Goal: Task Accomplishment & Management: Use online tool/utility

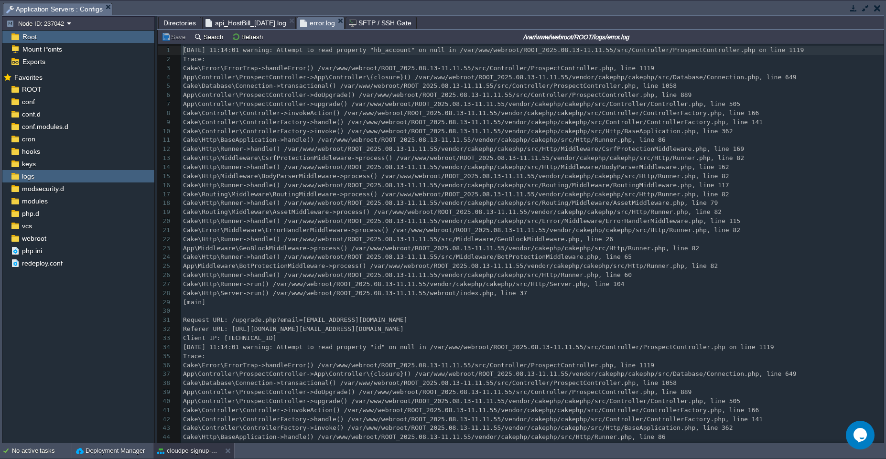
scroll to position [3, 0]
click at [196, 456] on div "cloudpe-signup-test" at bounding box center [187, 451] width 68 height 15
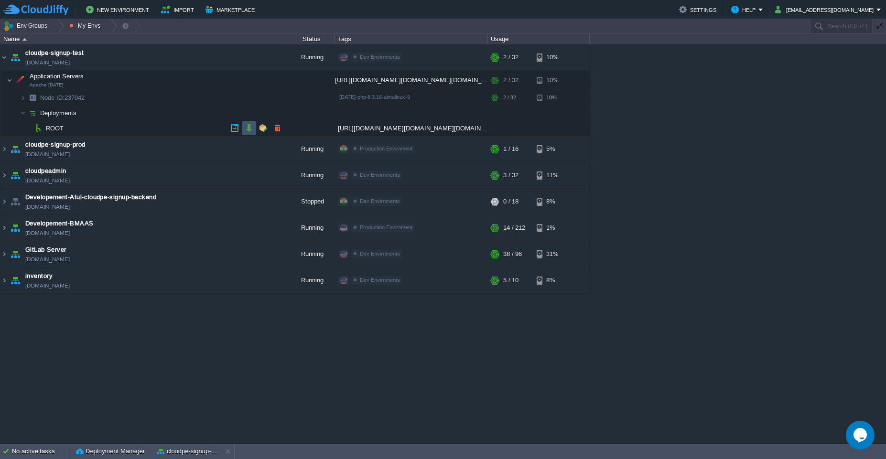
click at [246, 129] on button "button" at bounding box center [249, 128] width 9 height 9
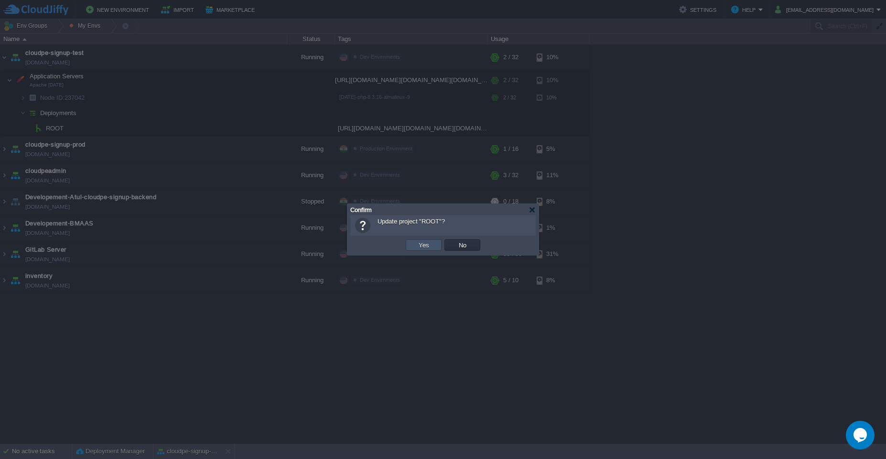
click at [428, 243] on button "Yes" at bounding box center [424, 245] width 16 height 9
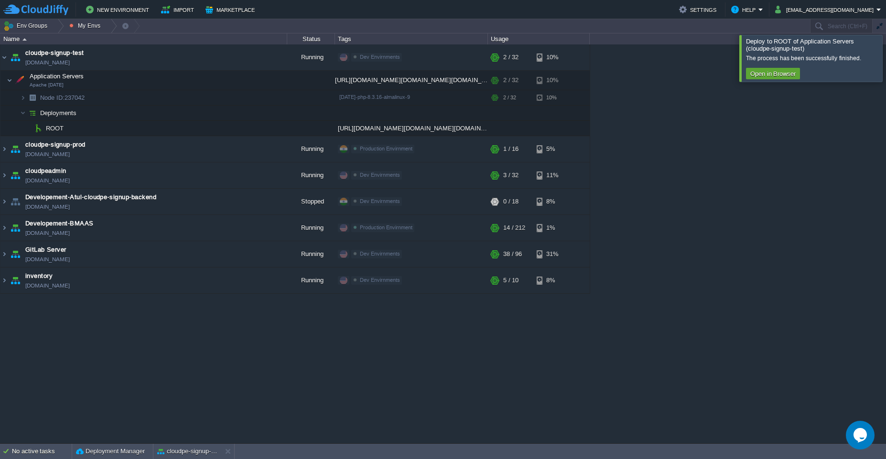
click at [886, 61] on div at bounding box center [898, 58] width 0 height 46
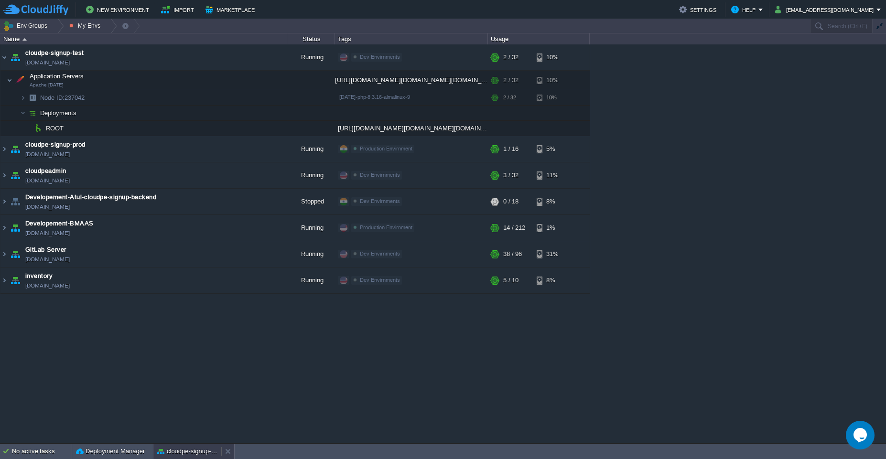
click at [190, 456] on button "cloudpe-signup-test" at bounding box center [187, 452] width 60 height 10
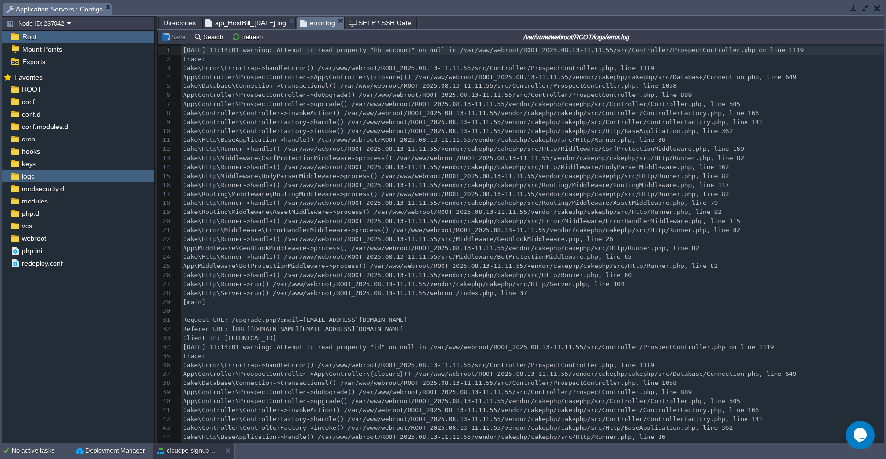
click at [389, 92] on div "67 1 [DATE] 11:14:01 warning: Attempt to read property "hb_account" on null in …" at bounding box center [532, 348] width 703 height 604
type textarea "-"
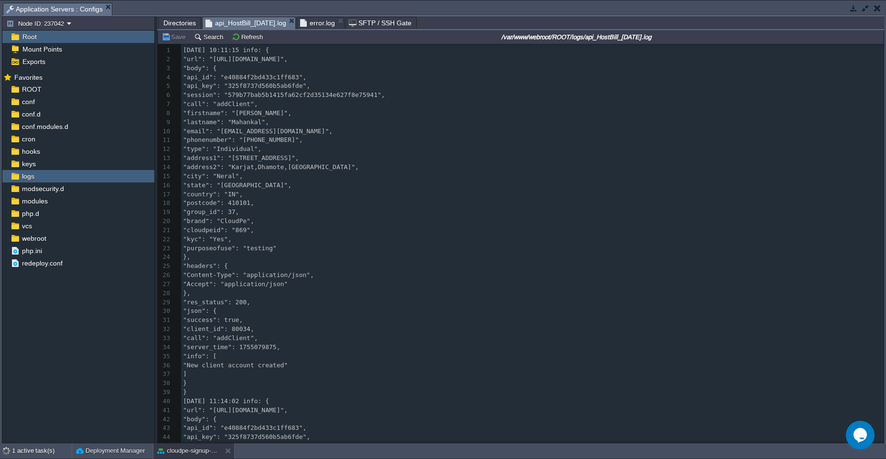
click at [251, 24] on span "api_HostBill_[DATE].log" at bounding box center [246, 23] width 81 height 12
click at [406, 325] on pre ""client_id": 80034," at bounding box center [532, 329] width 703 height 9
type textarea "-"
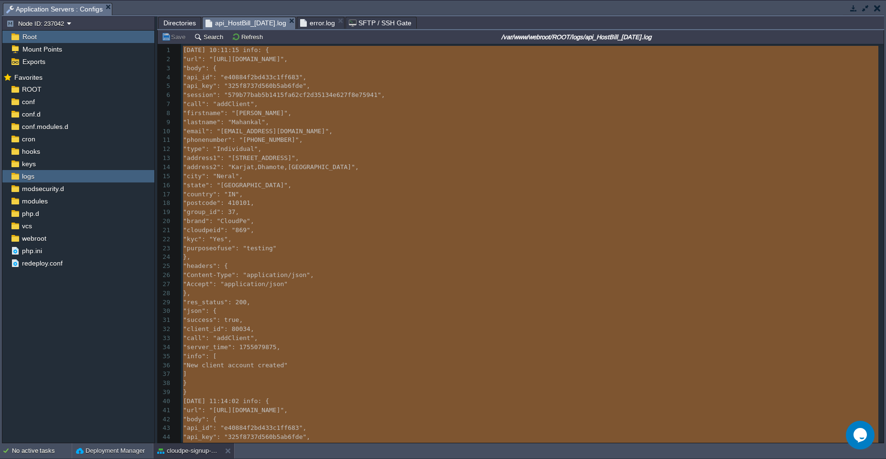
scroll to position [0, 0]
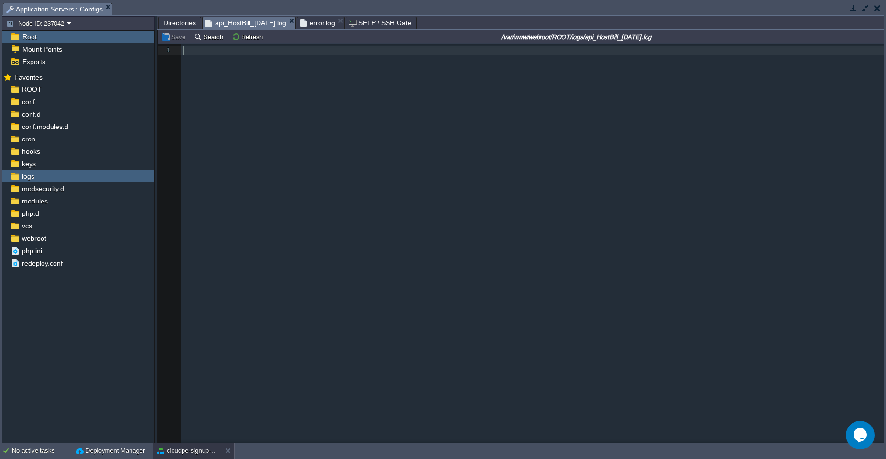
click at [255, 109] on div "xxxxxxxxxx 1 1 ​" at bounding box center [528, 250] width 740 height 413
type textarea "-"
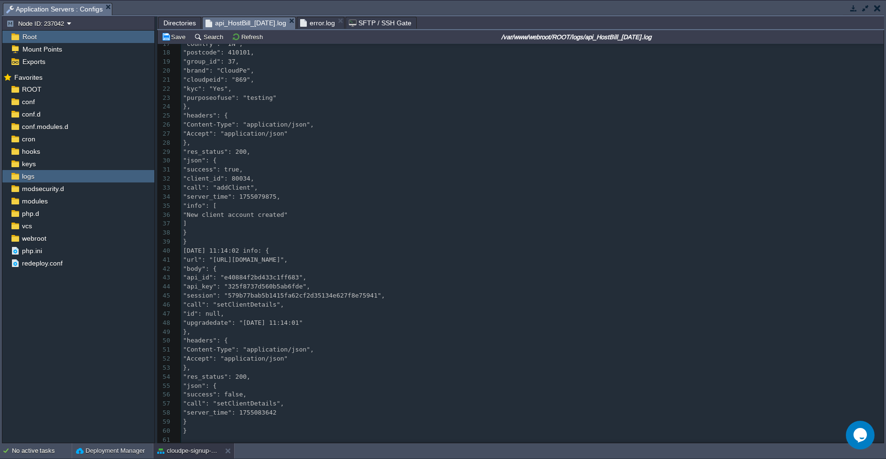
scroll to position [154, 0]
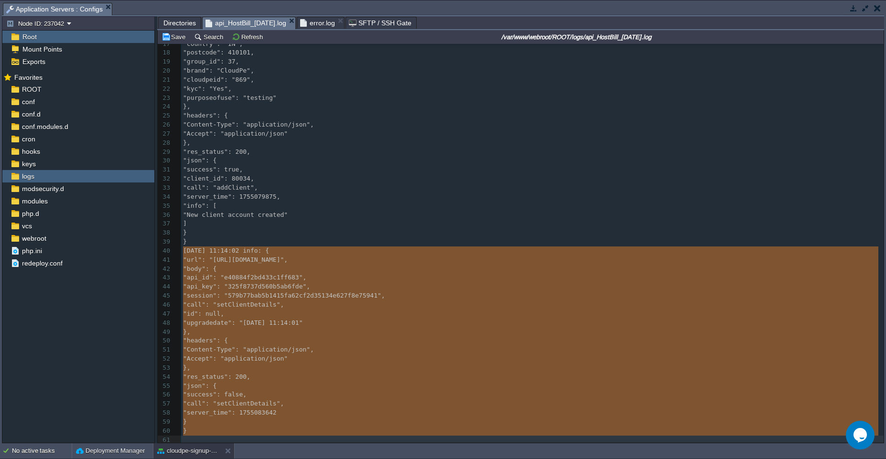
type textarea "[DATE] 11:14:02 info: { "url": "[URL][DOMAIN_NAME]", "body": { "api_id": "e4088…"
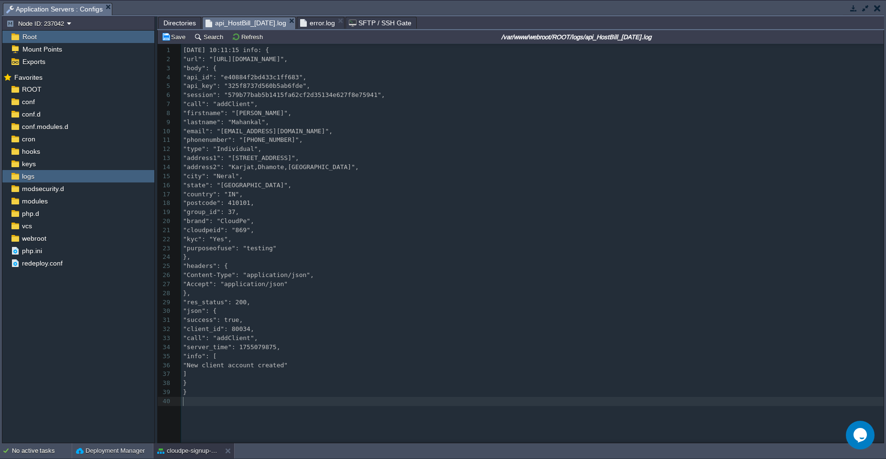
scroll to position [0, 0]
type textarea "[DATE] 11:14:02 info: { "url": "[URL][DOMAIN_NAME]", "body": { "api_id": "e4088…"
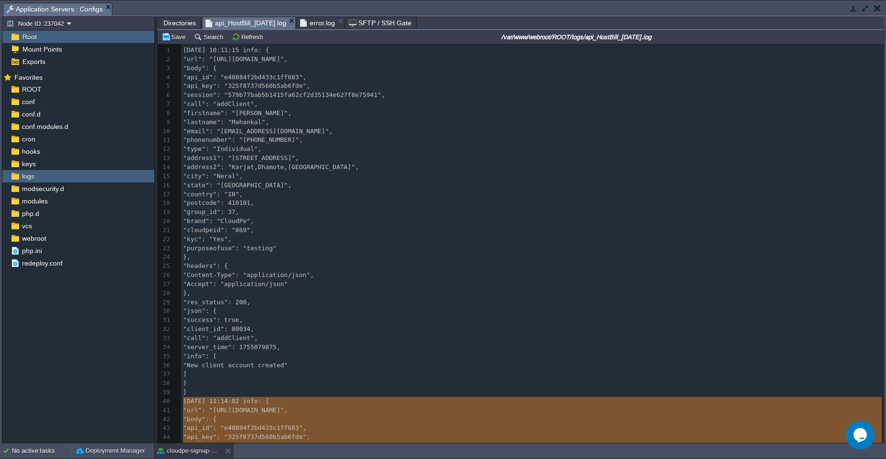
scroll to position [154, 0]
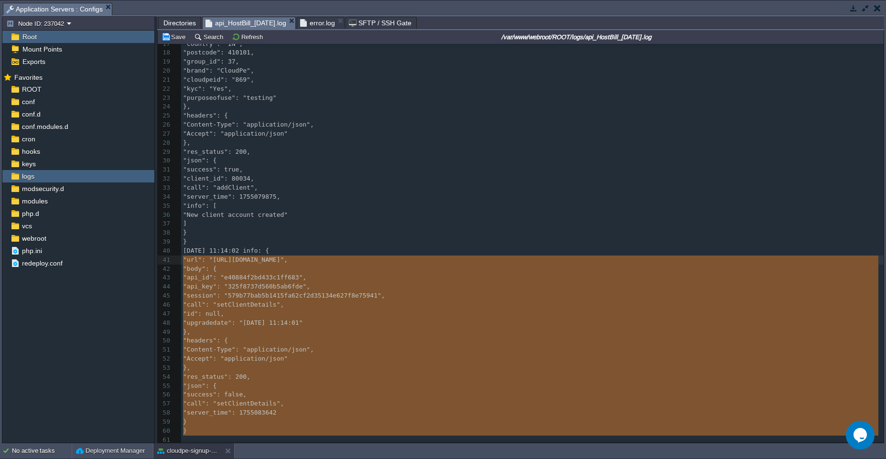
type textarea "[DATE] 11:14:02 info: { "url": "[URL][DOMAIN_NAME]", "body": { "api_id": "e4088…"
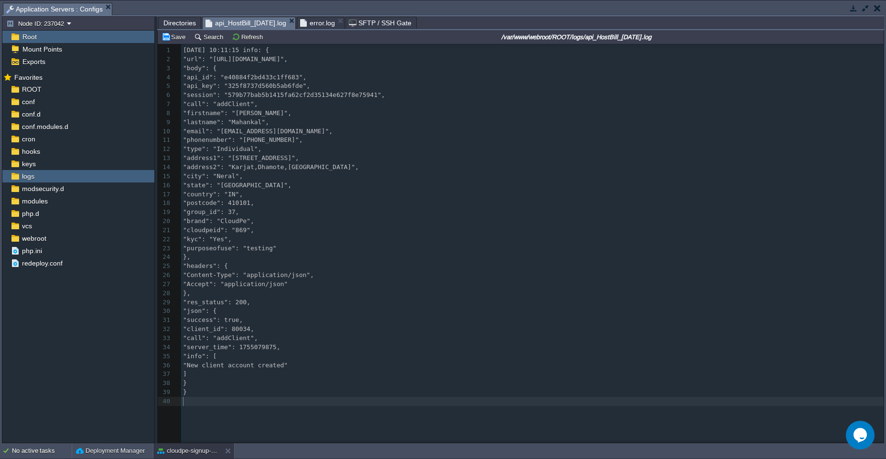
scroll to position [0, 0]
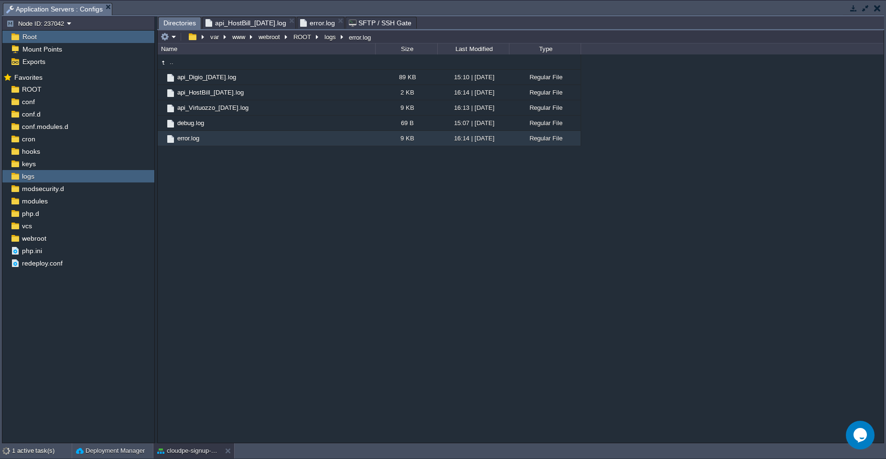
click at [178, 25] on span "Directories" at bounding box center [179, 23] width 33 height 12
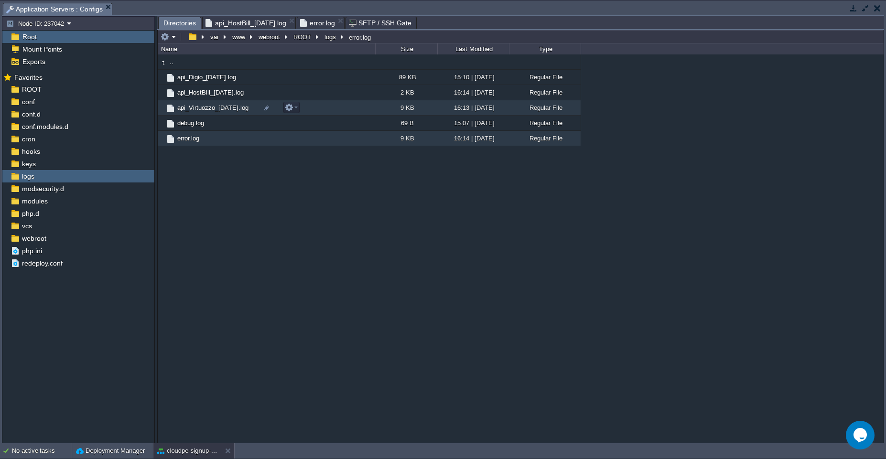
click at [336, 107] on td "api_Virtuozzo_[DATE].log" at bounding box center [266, 107] width 217 height 15
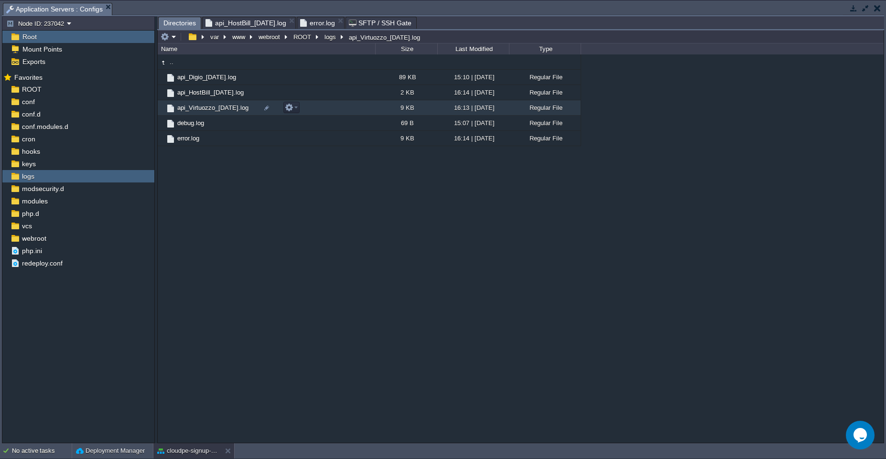
click at [336, 107] on td "api_Virtuozzo_[DATE].log" at bounding box center [266, 107] width 217 height 15
click at [178, 23] on span "Directories" at bounding box center [179, 23] width 33 height 12
click at [299, 127] on td "debug.log" at bounding box center [266, 123] width 217 height 15
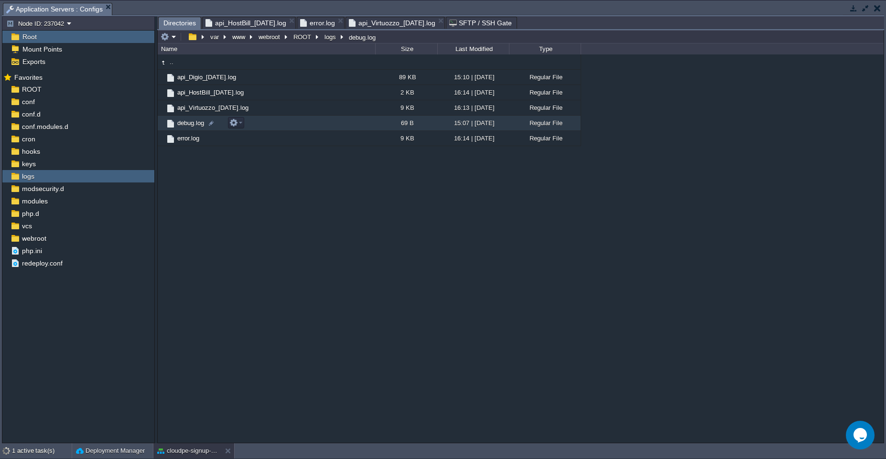
click at [299, 127] on td "debug.log" at bounding box center [266, 123] width 217 height 15
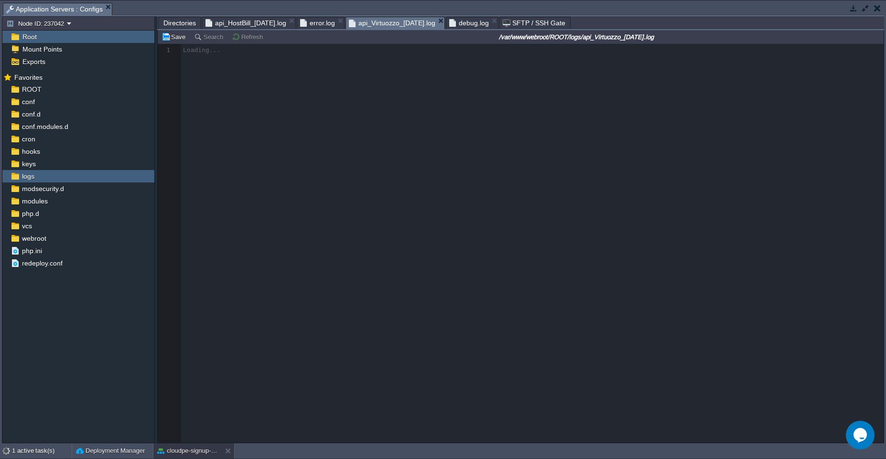
click at [393, 22] on span "api_Virtuozzo_[DATE].log" at bounding box center [392, 23] width 87 height 12
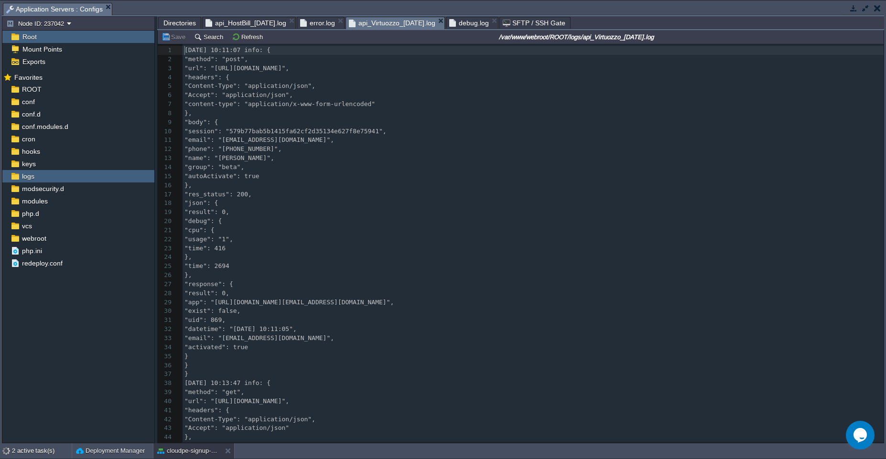
scroll to position [3, 0]
click at [347, 112] on pre "}," at bounding box center [533, 113] width 701 height 9
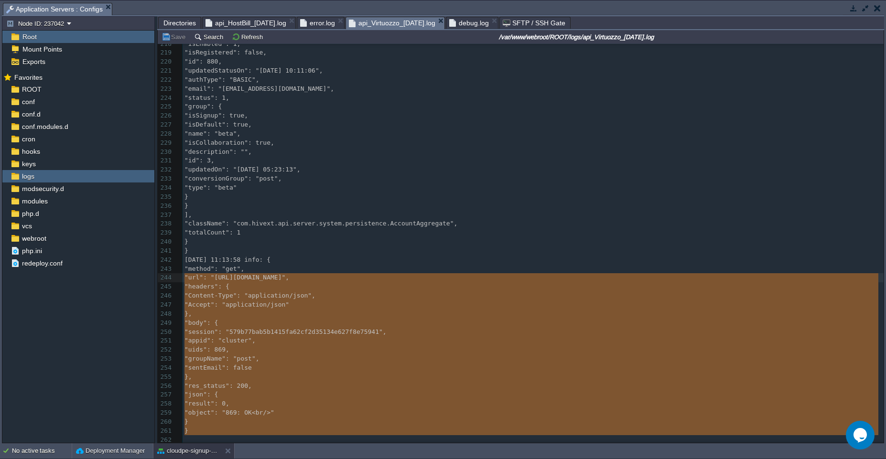
type textarea "[DATE] 11:13:58 info: { "method": "get", "url": "[URL][DOMAIN_NAME]", "headers"…"
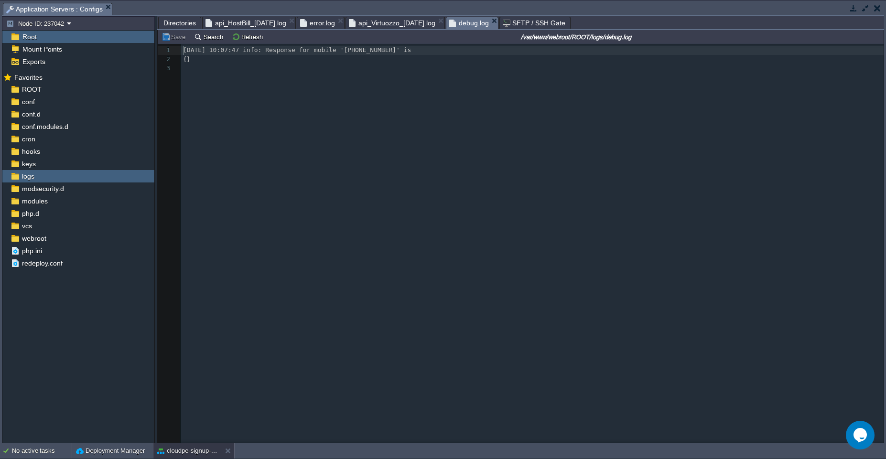
scroll to position [3, 0]
click at [483, 22] on span "debug.log" at bounding box center [469, 23] width 40 height 12
type textarea "[DATE] 10:07:47 info: Response for mobile '[PHONE_NUMBER]' is {}"
type textarea "Response for mobile"
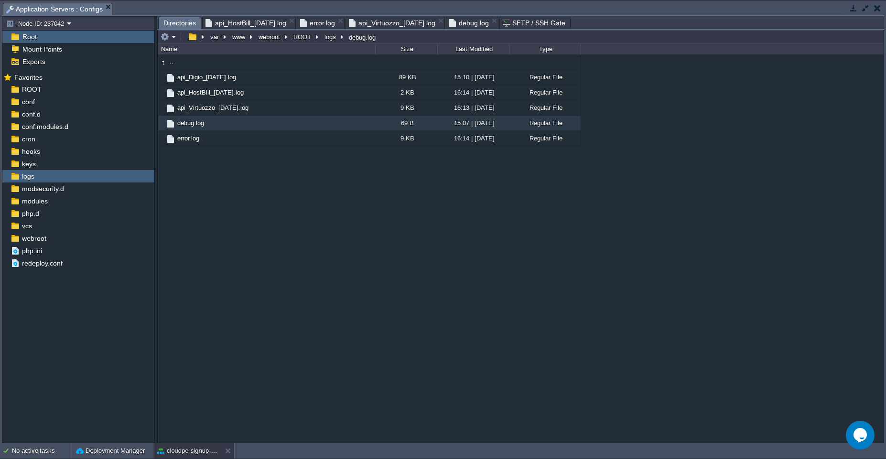
click at [182, 22] on span "Directories" at bounding box center [179, 23] width 33 height 12
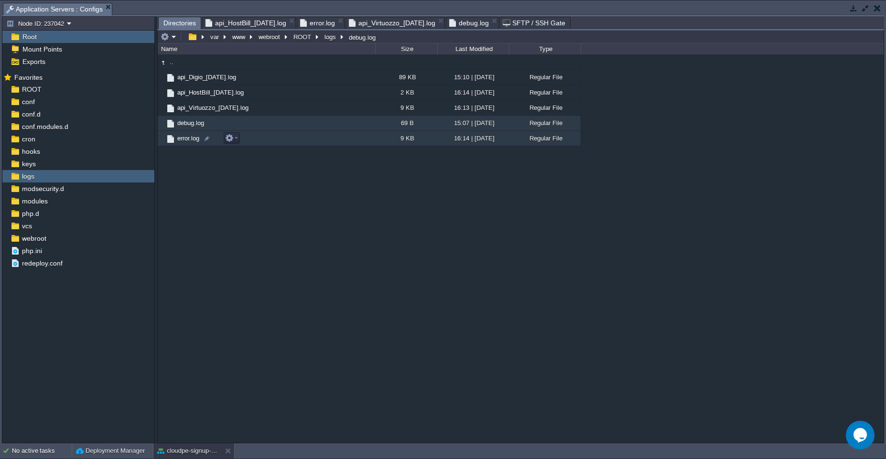
click at [453, 197] on div ".. api_Digio_[DATE].log 89 KB 15:10 | [DATE] Regular File api_HostBill_[DATE].l…" at bounding box center [521, 248] width 726 height 389
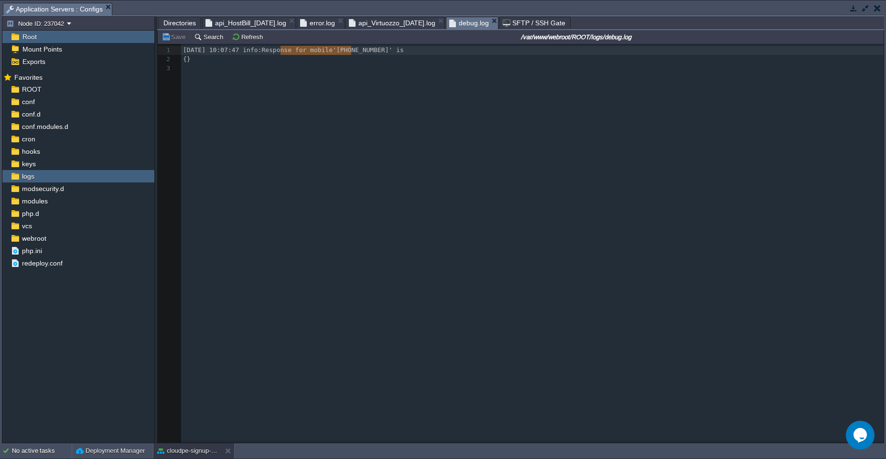
click at [481, 24] on span "debug.log" at bounding box center [469, 23] width 40 height 12
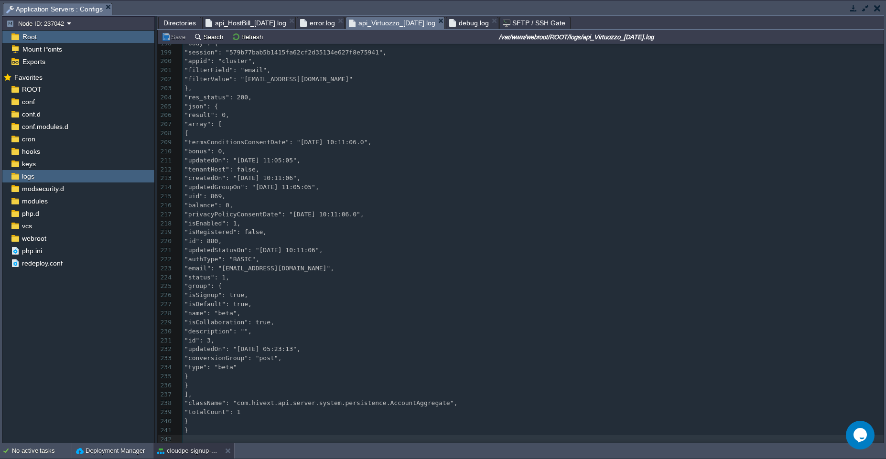
click at [423, 25] on span "api_Virtuozzo_[DATE].log" at bounding box center [392, 23] width 87 height 12
click at [169, 454] on button "cloudpe-signup-test" at bounding box center [187, 451] width 60 height 10
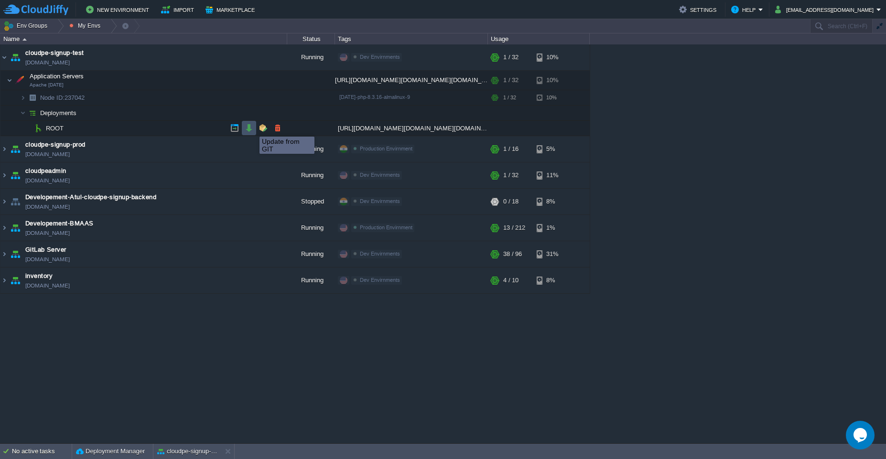
click at [252, 128] on button "button" at bounding box center [249, 128] width 9 height 9
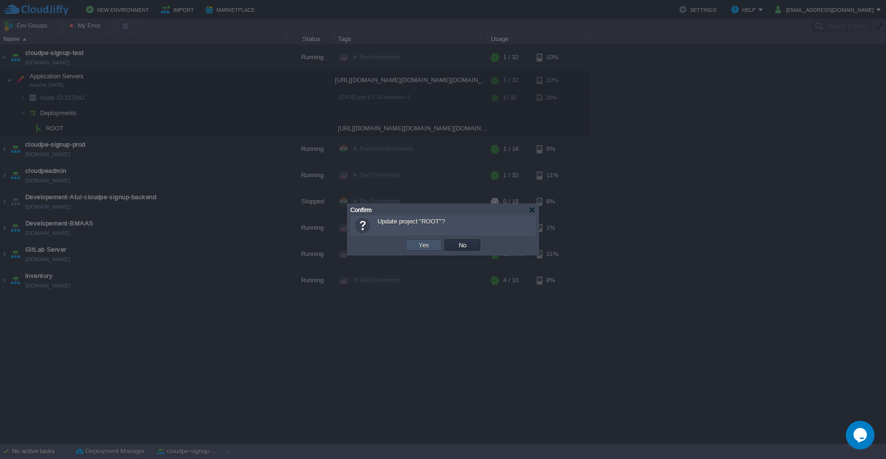
click at [421, 247] on button "Yes" at bounding box center [424, 245] width 16 height 9
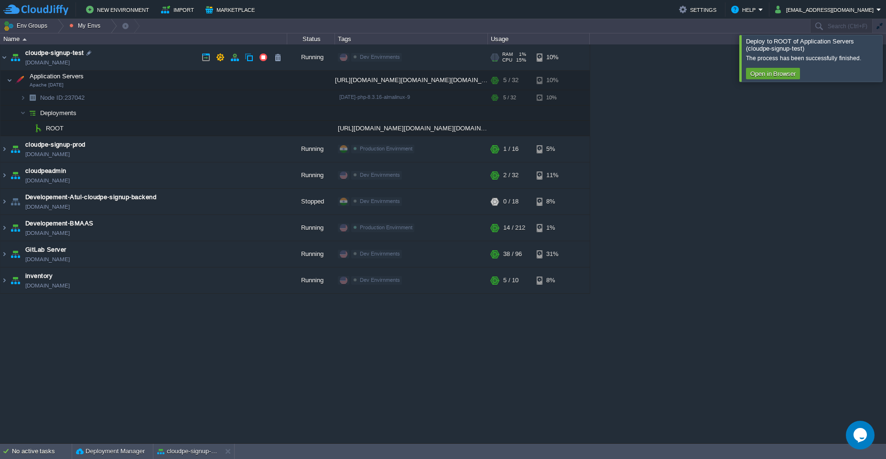
drag, startPoint x: 78, startPoint y: 67, endPoint x: 74, endPoint y: 62, distance: 6.5
click at [886, 60] on div at bounding box center [898, 58] width 0 height 46
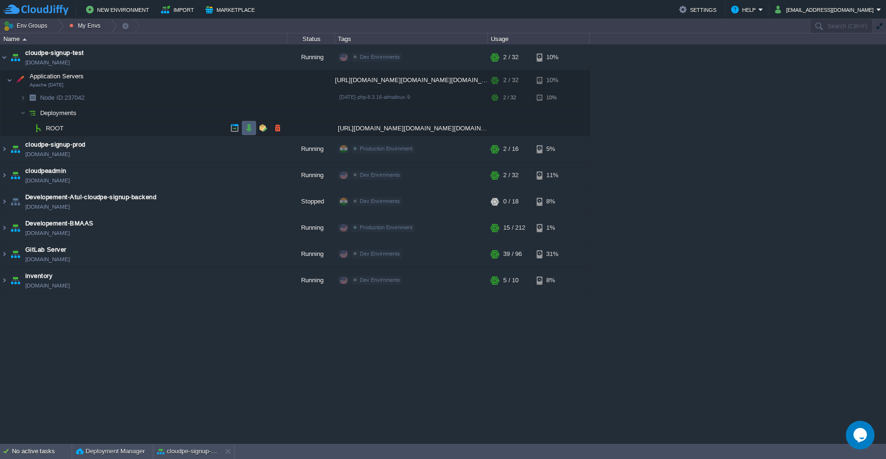
click at [250, 129] on button "button" at bounding box center [249, 128] width 9 height 9
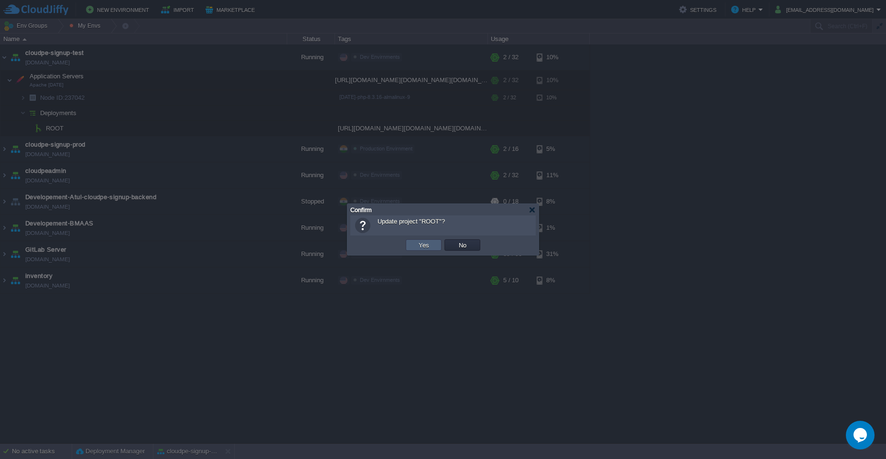
click at [432, 245] on td "Yes" at bounding box center [424, 244] width 36 height 11
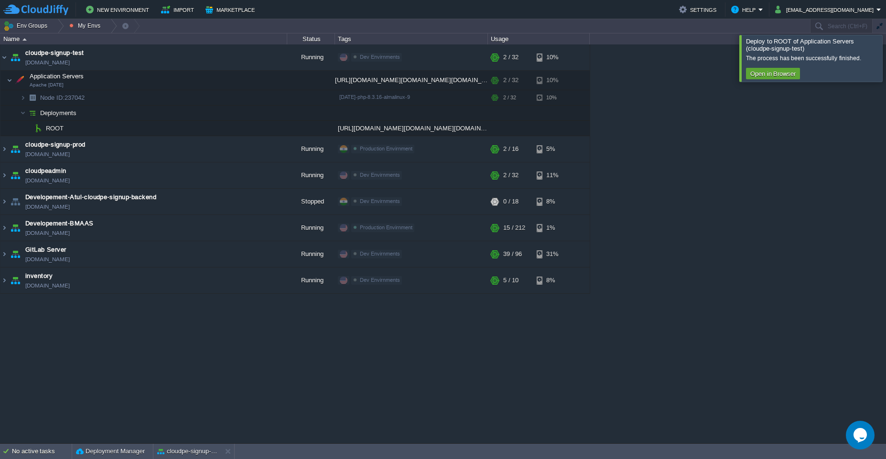
click at [886, 46] on div at bounding box center [898, 58] width 0 height 46
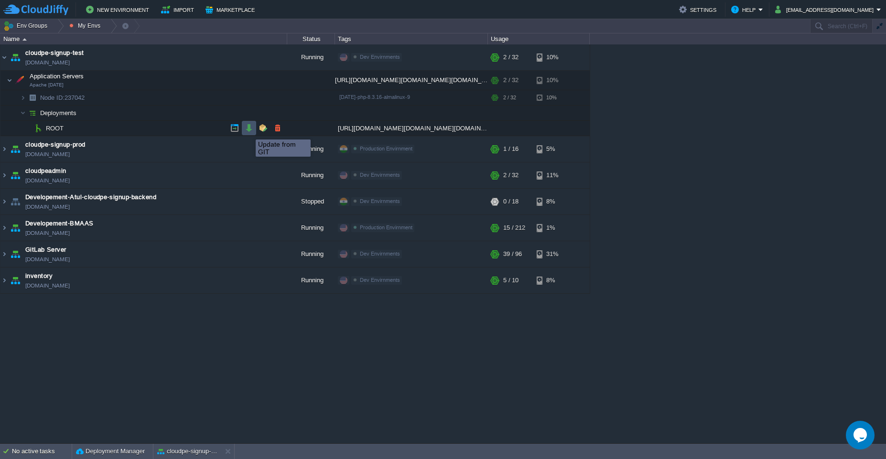
click at [249, 131] on button "button" at bounding box center [249, 128] width 9 height 9
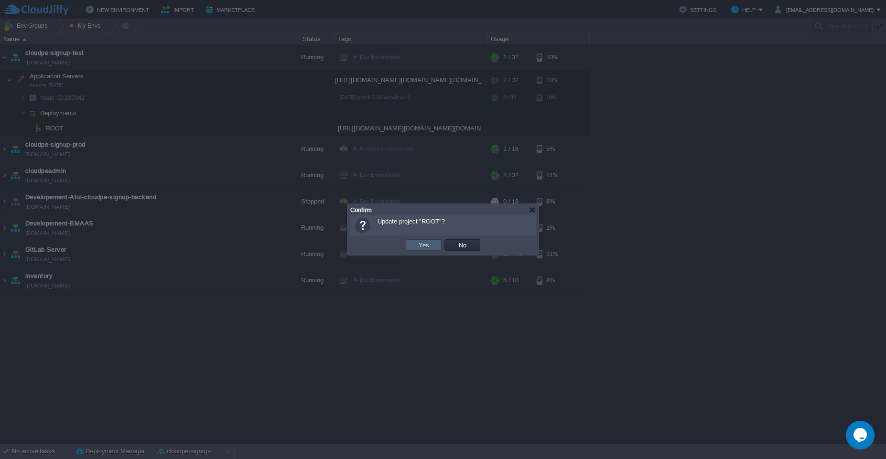
click at [433, 249] on td "Yes" at bounding box center [424, 244] width 36 height 11
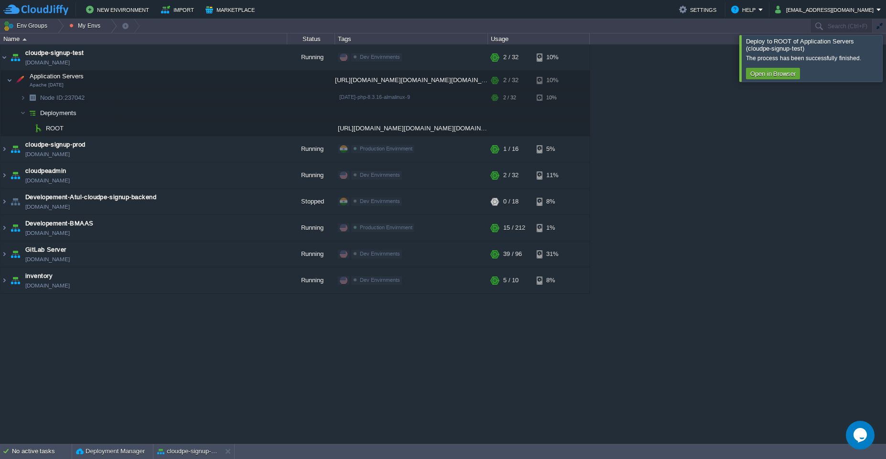
click at [886, 50] on div at bounding box center [898, 58] width 0 height 46
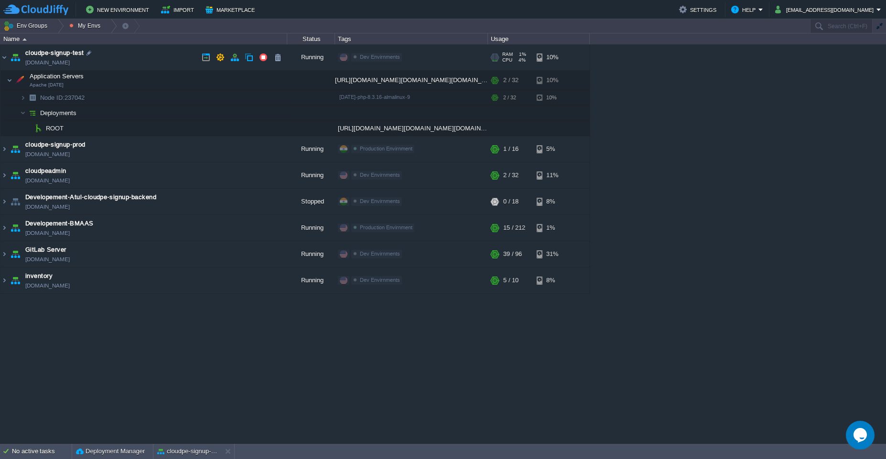
click at [321, 376] on div "cloudpe website -developemeny environment [DOMAIN_NAME] Running [PERSON_NAME] +…" at bounding box center [443, 243] width 886 height 399
